Goal: Transaction & Acquisition: Purchase product/service

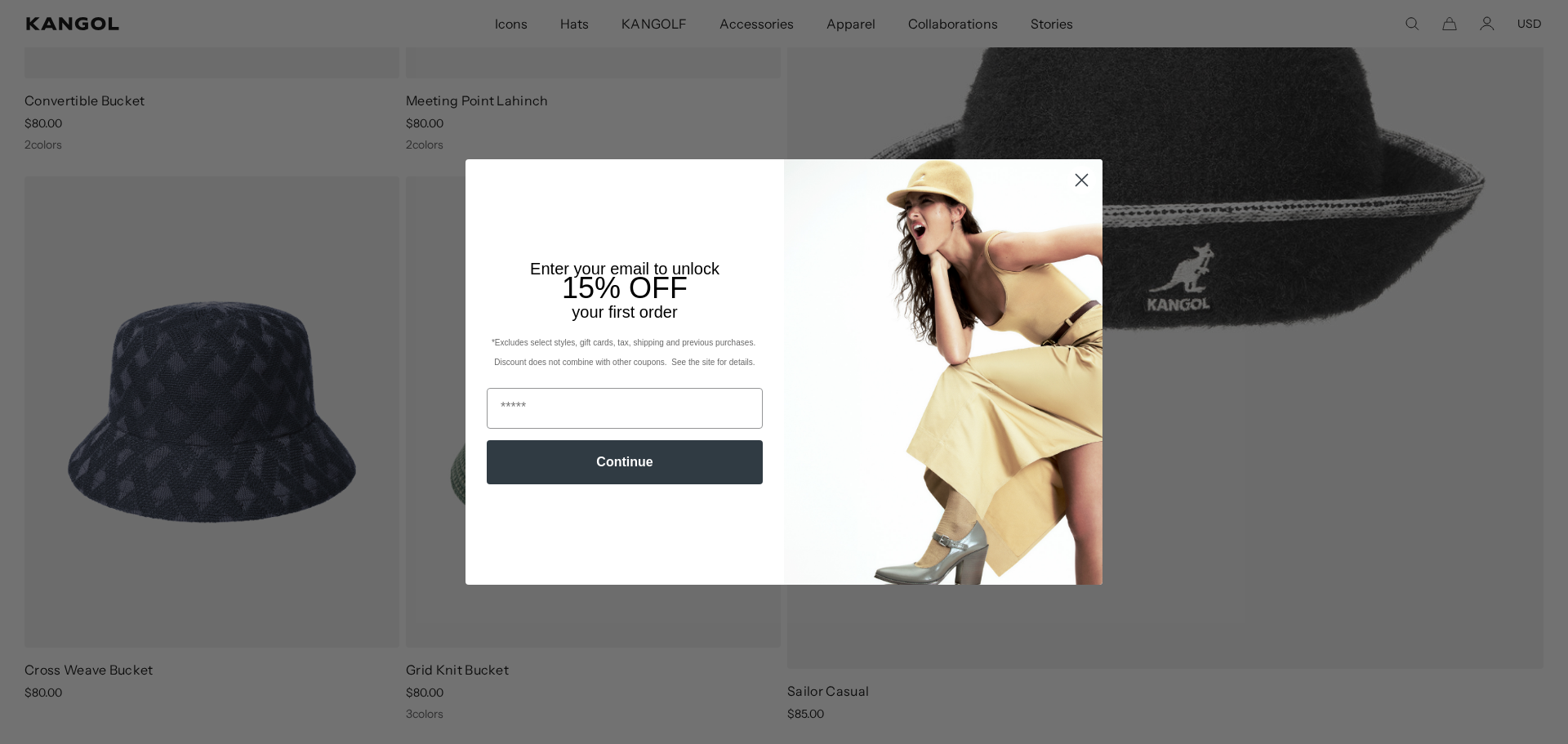
click at [1076, 180] on icon "Close dialog" at bounding box center [1082, 181] width 12 height 12
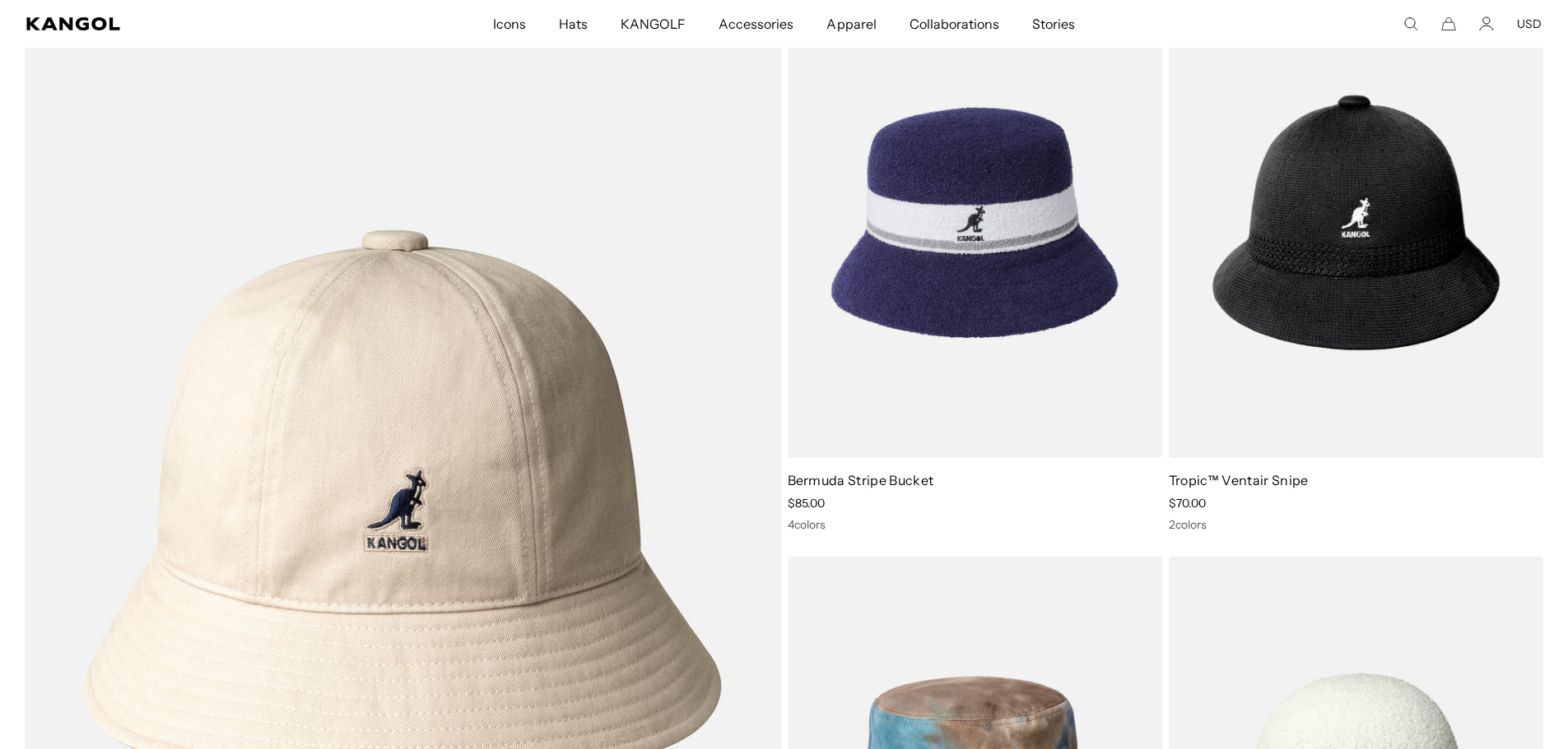
scroll to position [0, 339]
click at [910, 322] on img at bounding box center [975, 222] width 375 height 470
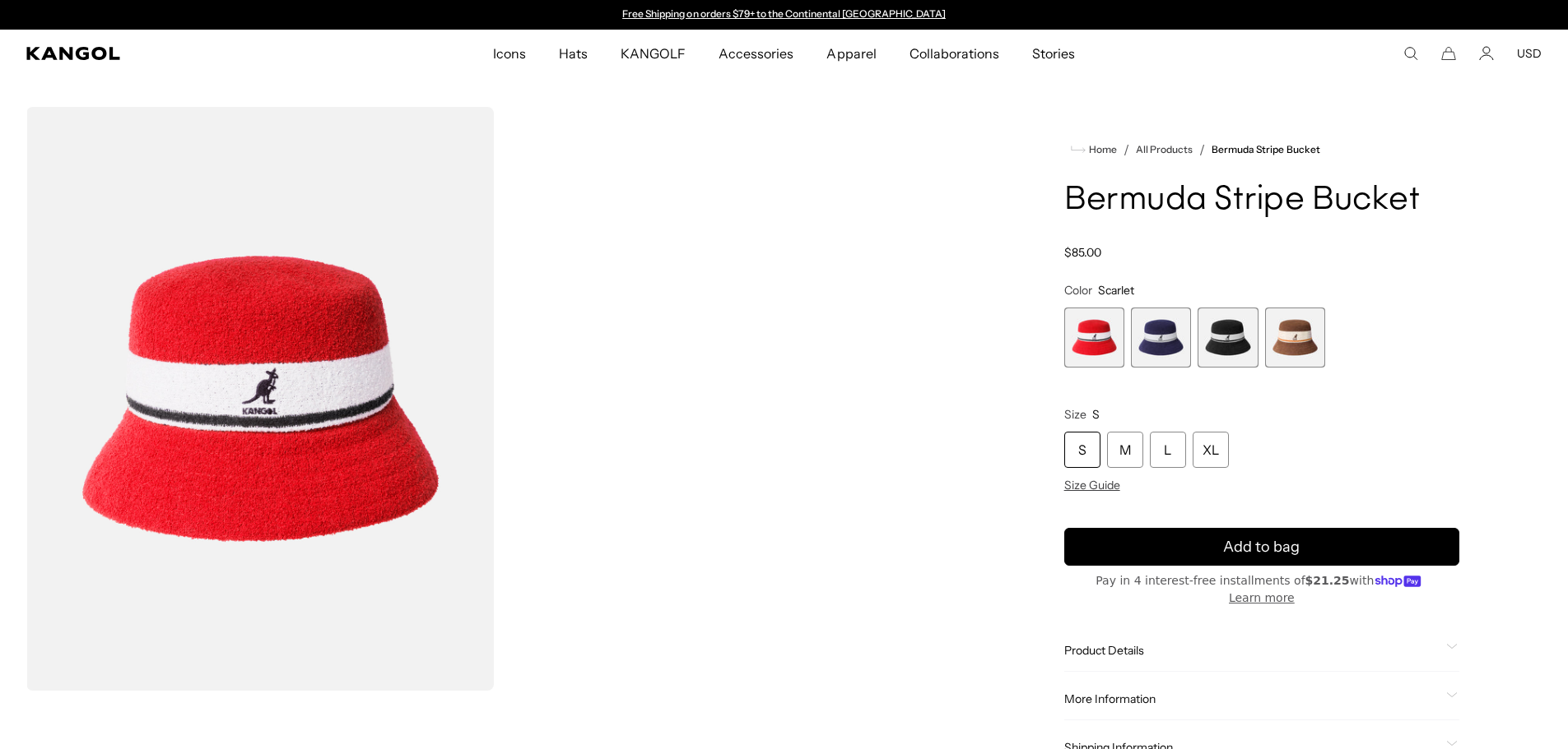
click at [1129, 451] on div "M" at bounding box center [1125, 450] width 37 height 37
